Goal: Browse casually: Explore the website without a specific task or goal

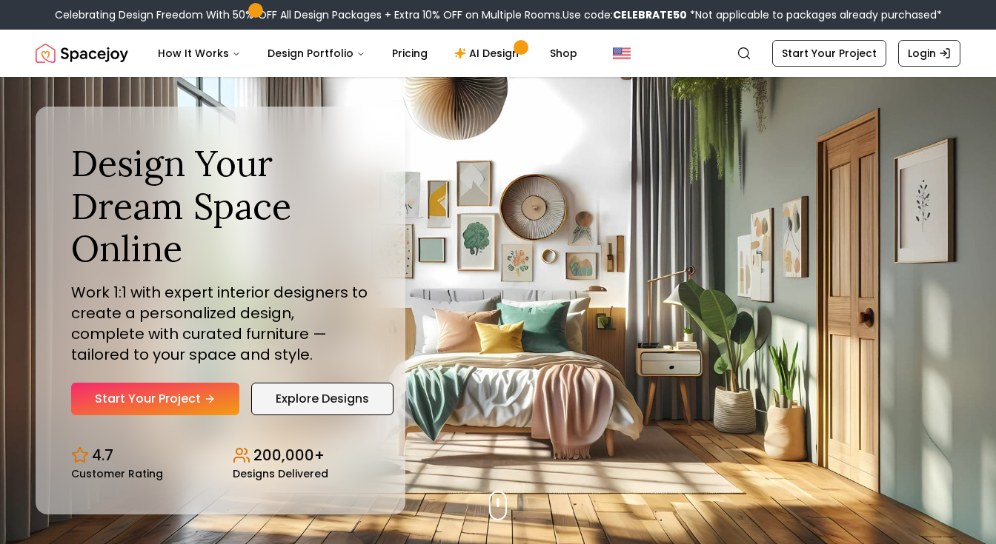
click at [284, 403] on link "Explore Designs" at bounding box center [322, 399] width 142 height 33
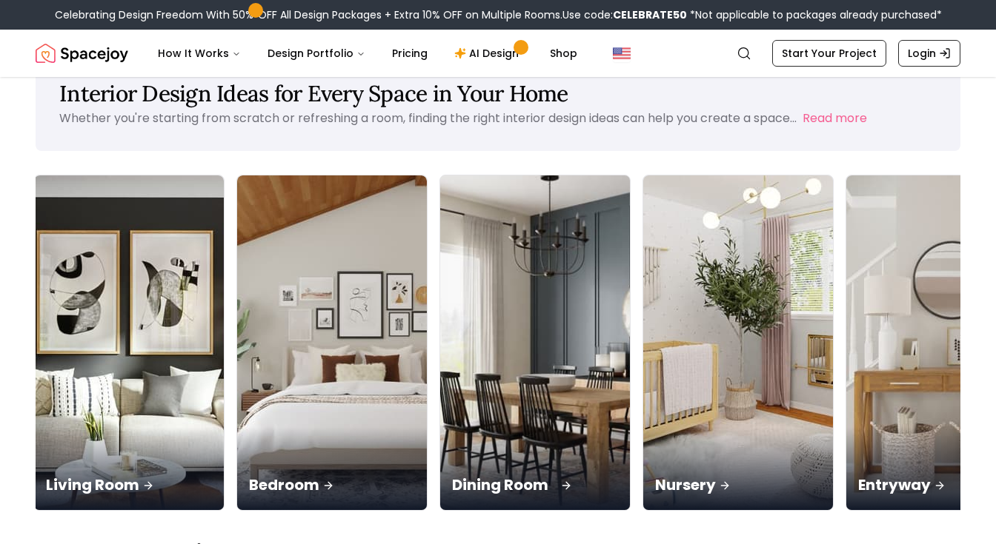
scroll to position [44, 0]
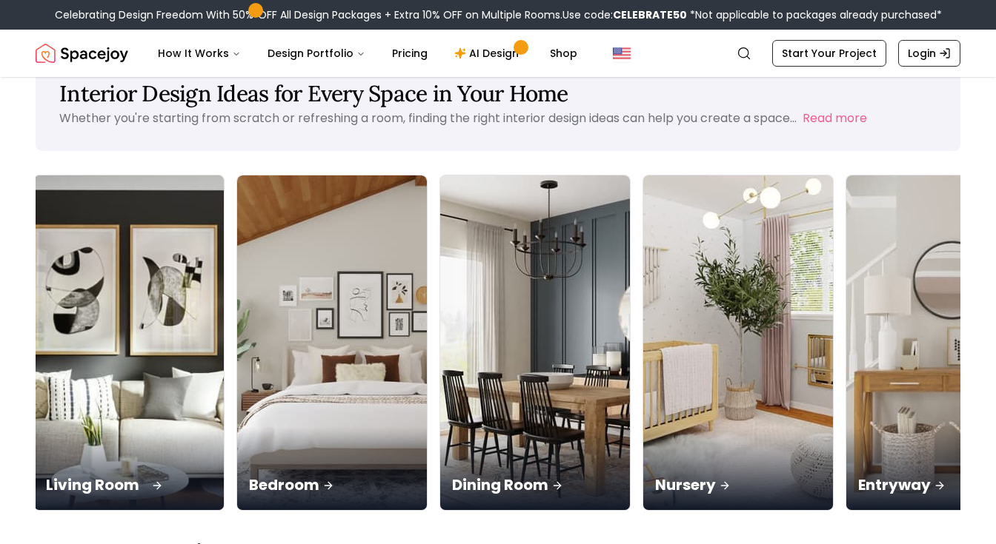
click at [61, 279] on img at bounding box center [129, 343] width 199 height 352
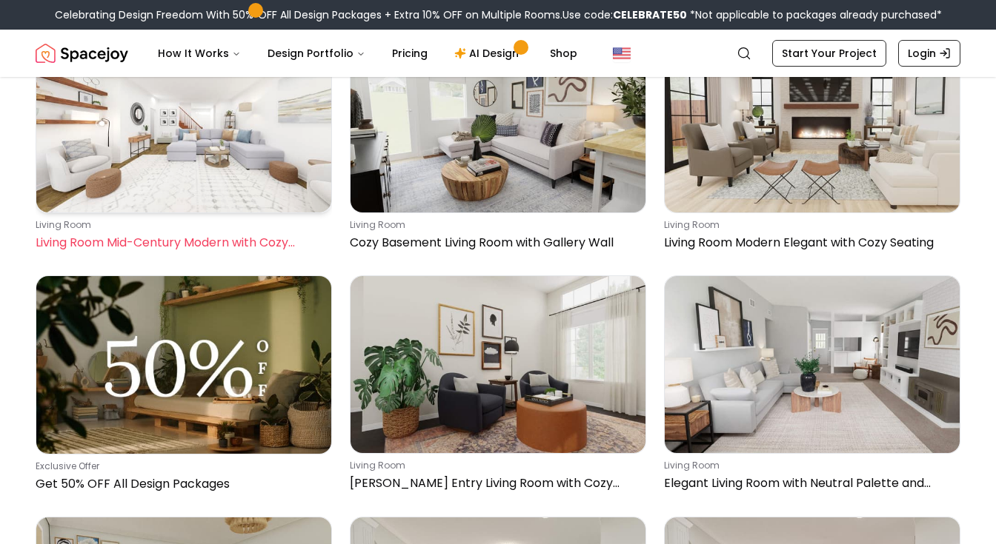
scroll to position [175, 0]
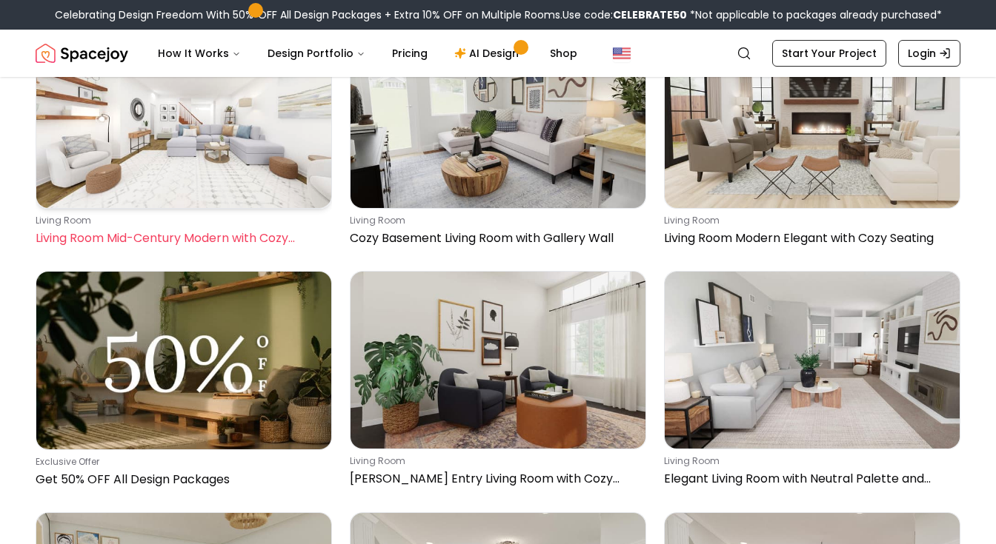
click at [204, 127] on img at bounding box center [183, 119] width 295 height 177
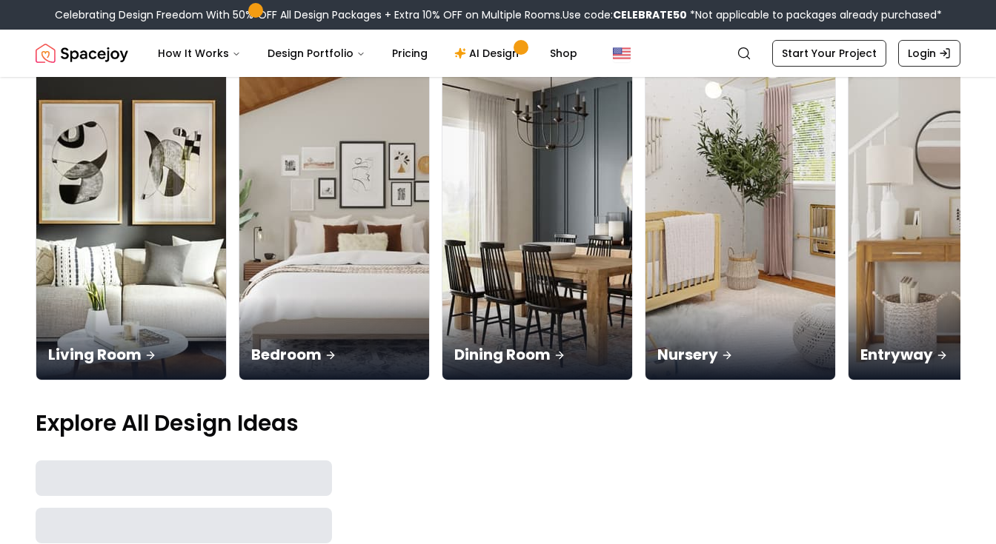
scroll to position [44, 0]
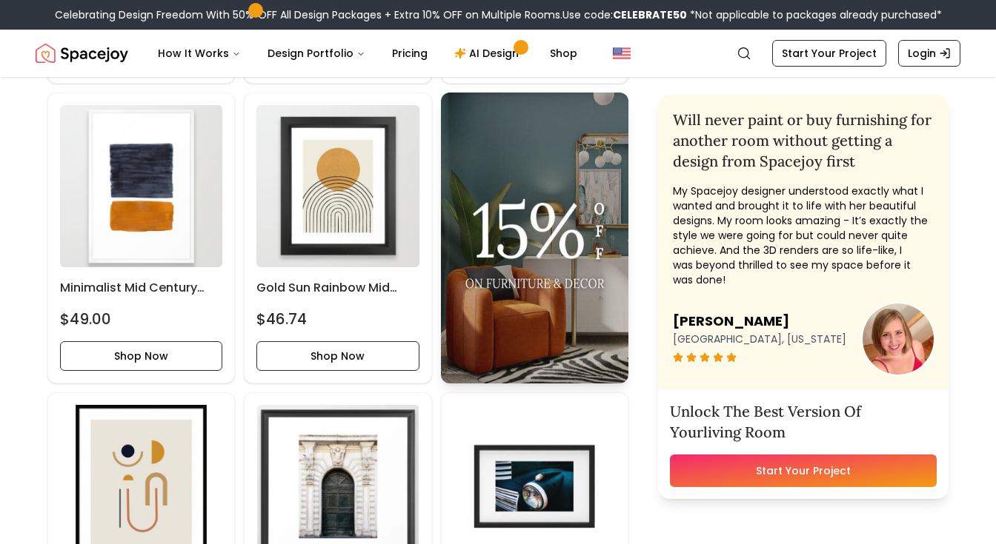
scroll to position [1130, 0]
